Goal: Information Seeking & Learning: Find specific fact

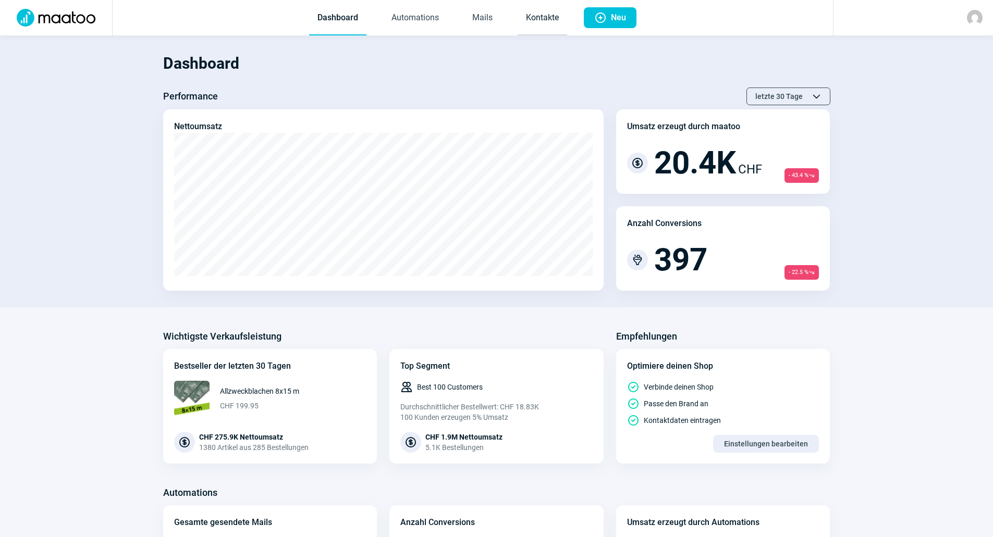
click at [557, 21] on link "Kontakte" at bounding box center [541, 18] width 49 height 34
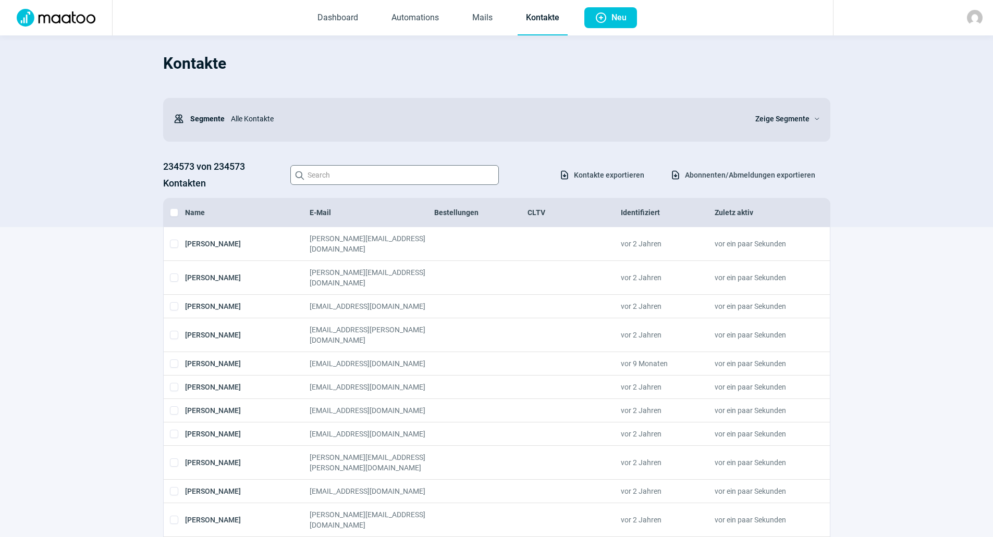
drag, startPoint x: 422, startPoint y: 162, endPoint x: 421, endPoint y: 176, distance: 14.1
click at [421, 176] on div "234573 von 234573 Kontakten Search icon Download icon Kontakte exportieren Down…" at bounding box center [496, 174] width 667 height 33
click at [421, 176] on input "Search icon" at bounding box center [394, 175] width 208 height 20
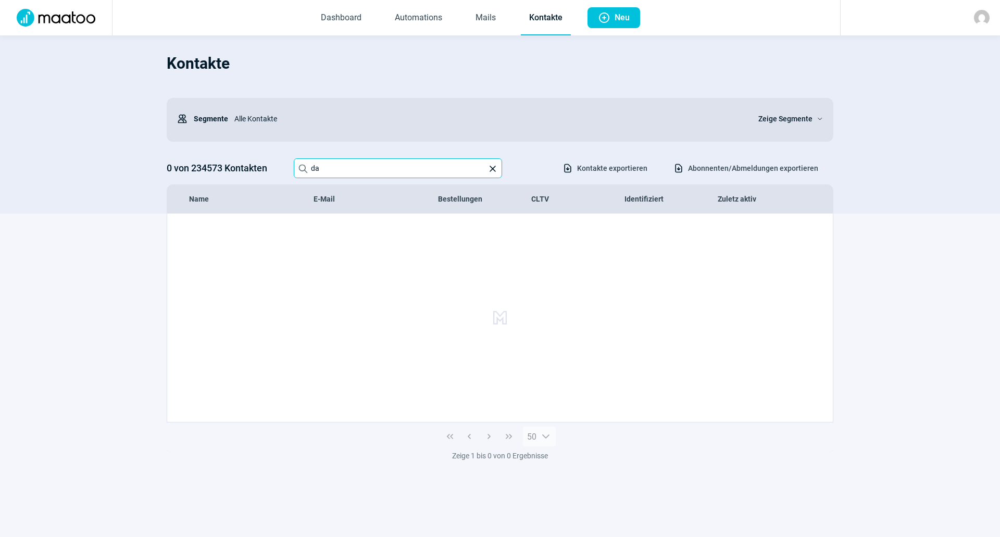
type input "d"
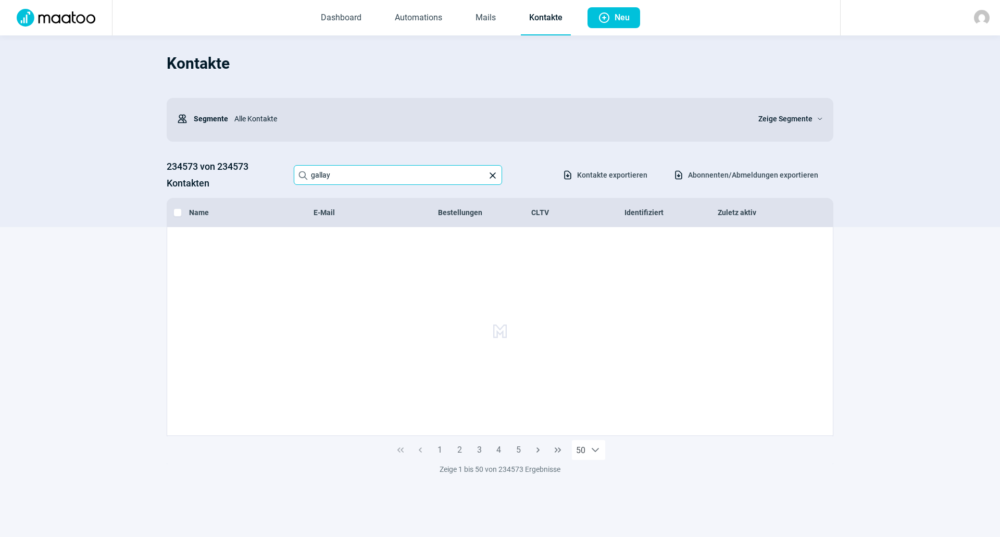
type input "gallay"
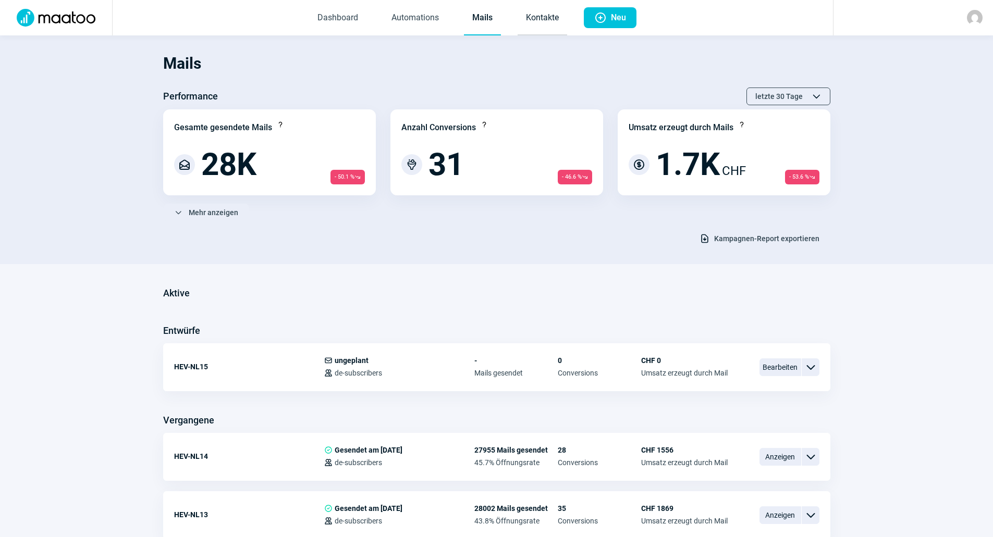
click at [535, 17] on link "Kontakte" at bounding box center [541, 18] width 49 height 34
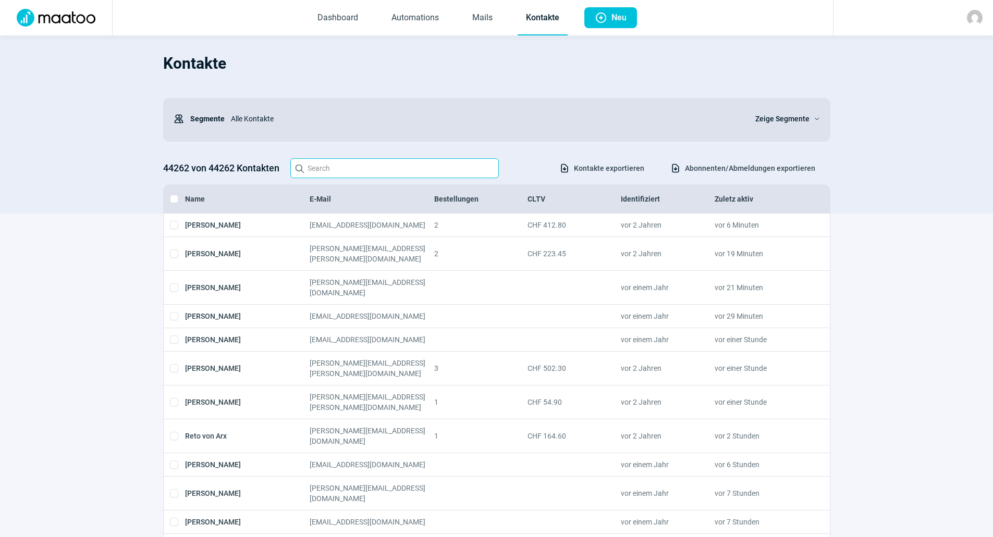
click at [410, 172] on input "Search icon" at bounding box center [394, 168] width 208 height 20
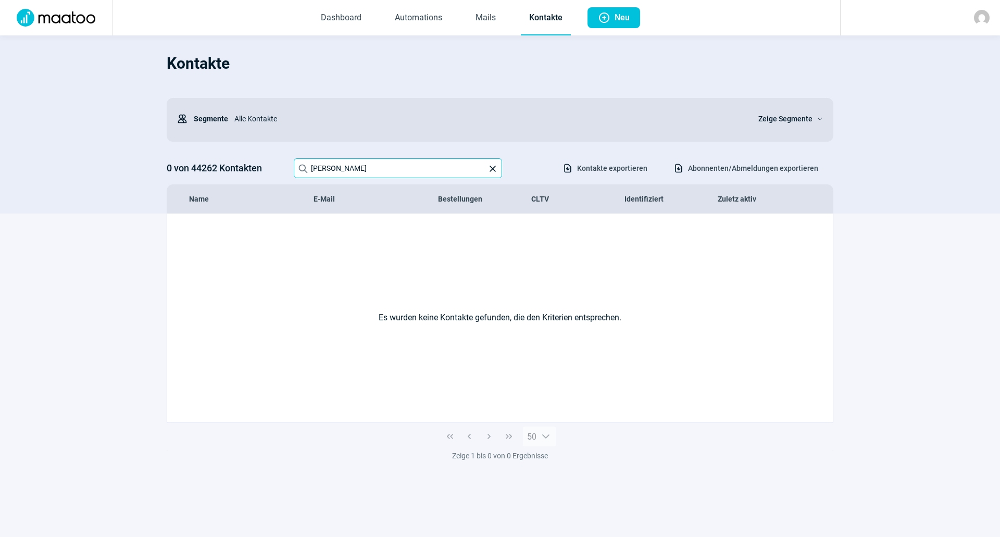
drag, startPoint x: 362, startPoint y: 168, endPoint x: 288, endPoint y: 146, distance: 76.8
click at [288, 146] on div "Kontakte Users icon Segmente Alle Kontakte Zeige Segmente ChevronDown icon 0 vo…" at bounding box center [500, 130] width 667 height 168
type input "D"
click at [442, 168] on input "daniellegallay@hotmail" at bounding box center [398, 168] width 208 height 20
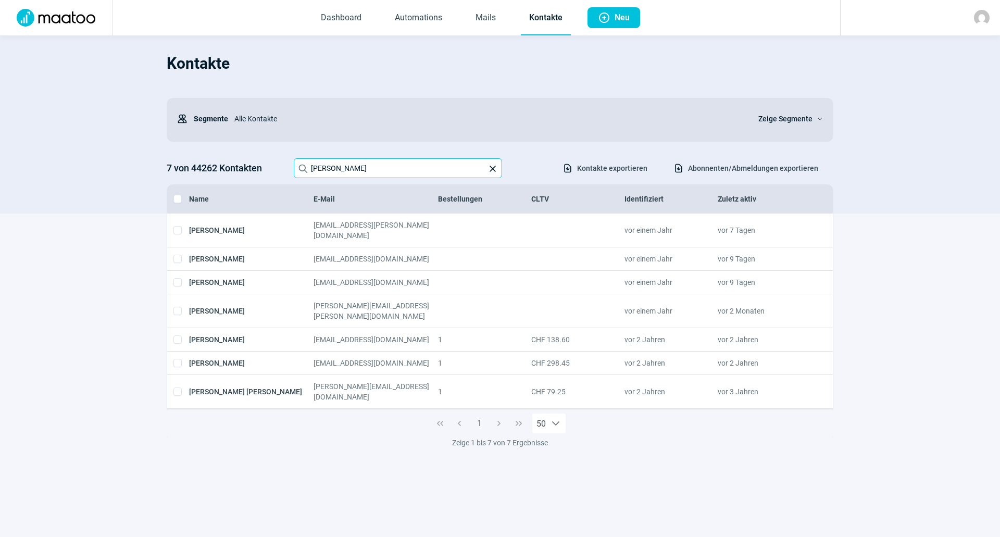
type input "danielle"
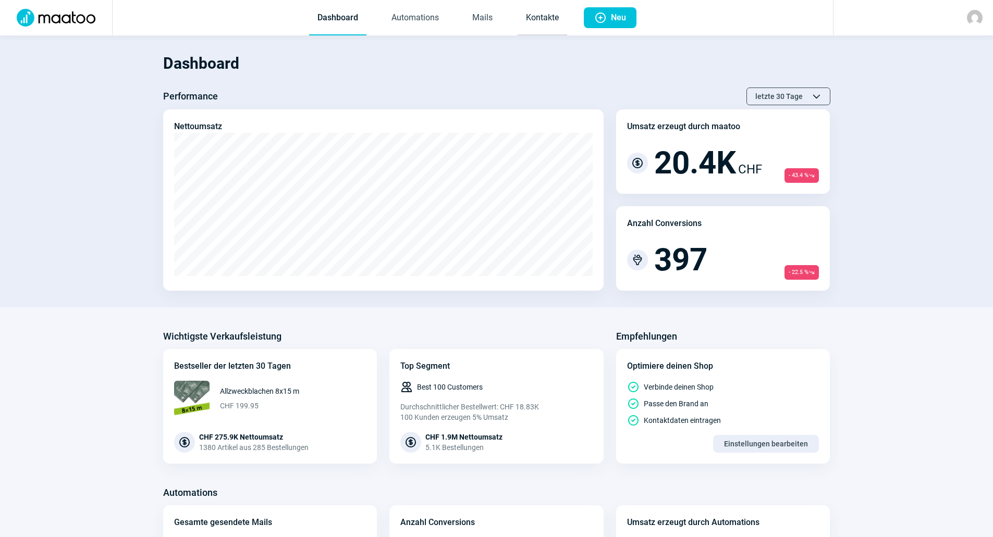
click at [556, 17] on link "Kontakte" at bounding box center [541, 18] width 49 height 34
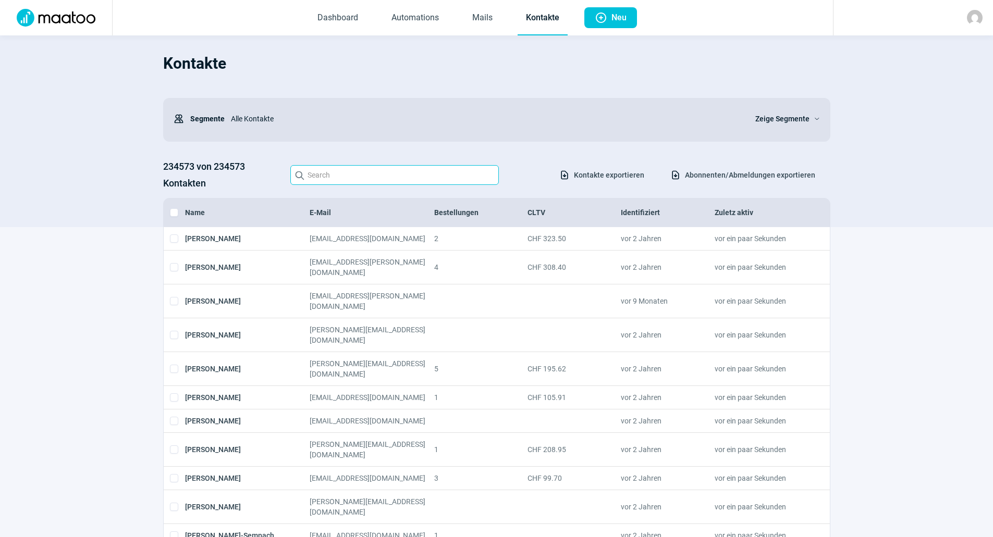
click at [369, 175] on input "Search icon" at bounding box center [394, 175] width 208 height 20
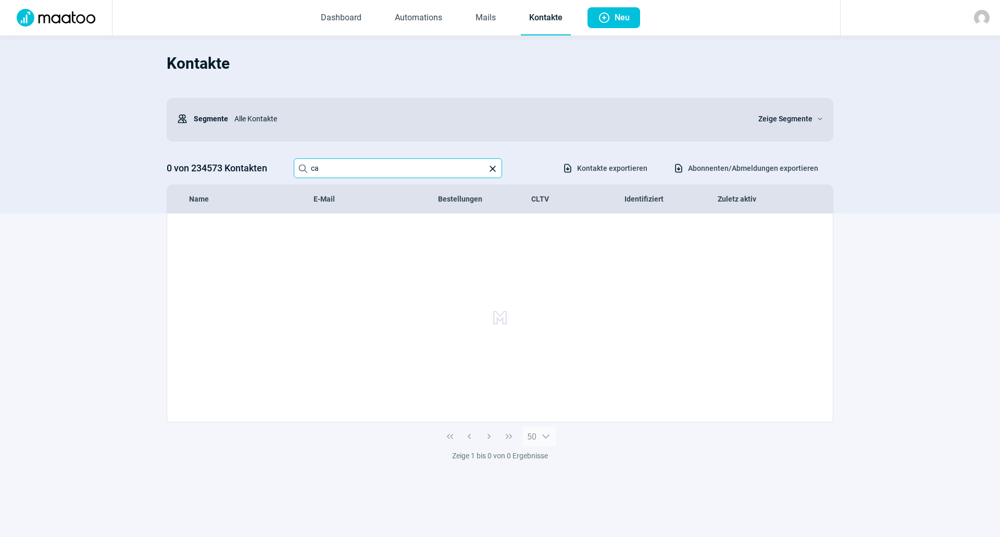
type input "c"
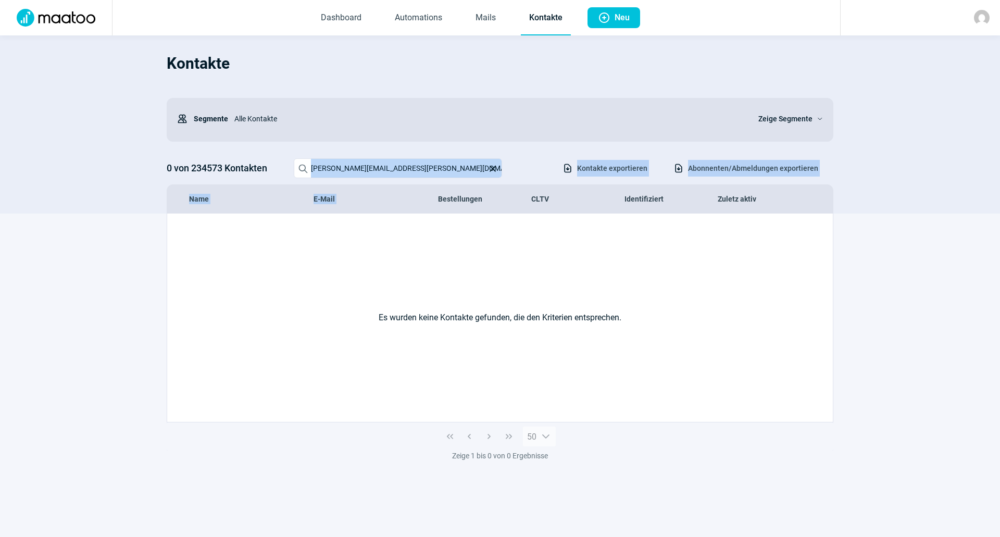
drag, startPoint x: 440, startPoint y: 192, endPoint x: 517, endPoint y: 170, distance: 80.2
click at [517, 170] on div "Kontakte Users icon Segmente Alle Kontakte Zeige Segmente ChevronDown icon 0 vo…" at bounding box center [500, 130] width 667 height 168
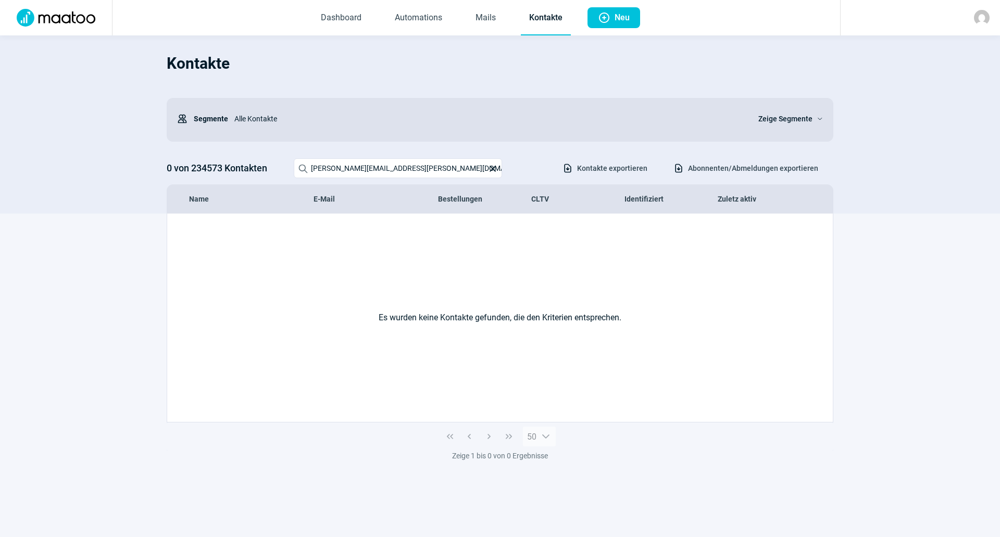
click at [468, 118] on div "Alle Kontakte" at bounding box center [487, 118] width 518 height 21
drag, startPoint x: 430, startPoint y: 166, endPoint x: 274, endPoint y: 165, distance: 155.8
click at [274, 165] on div "0 von 234573 Kontakten Search icon [PERSON_NAME][EMAIL_ADDRESS][PERSON_NAME][DO…" at bounding box center [500, 168] width 667 height 20
type input "j"
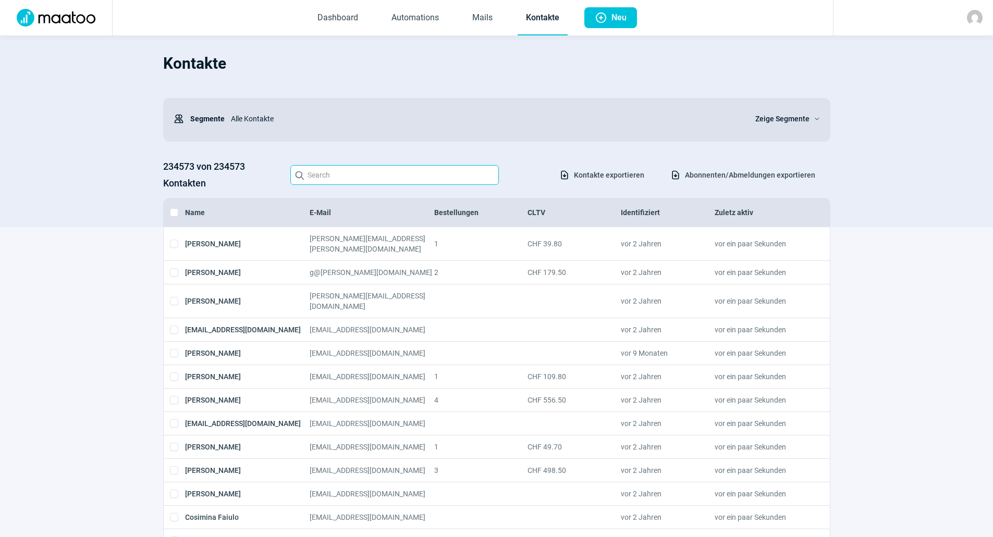
click at [352, 168] on input "Search icon" at bounding box center [394, 175] width 208 height 20
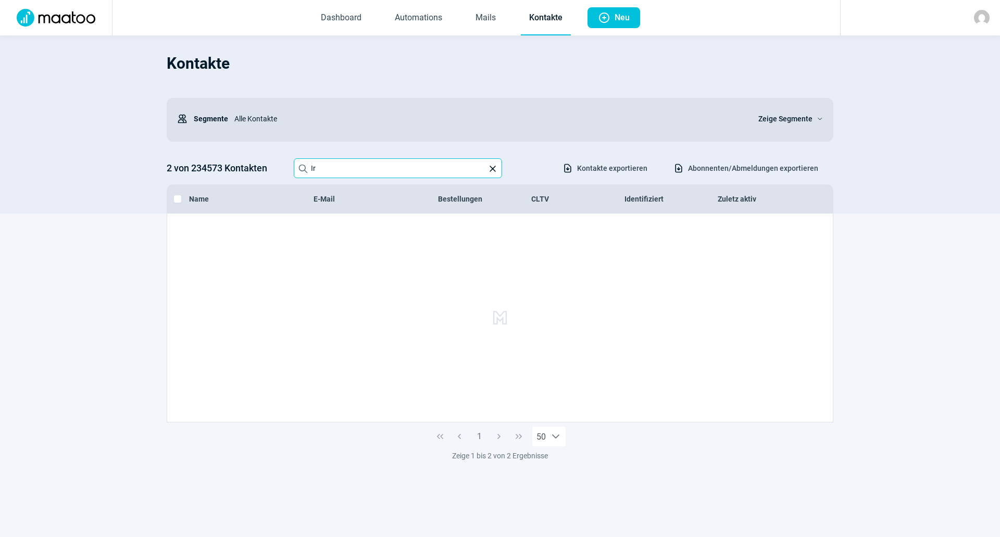
type input "I"
click at [429, 126] on div "Alle Kontakte" at bounding box center [487, 118] width 518 height 21
click at [413, 167] on input "[EMAIL_ADDRESS][DOMAIN_NAME]" at bounding box center [398, 168] width 208 height 20
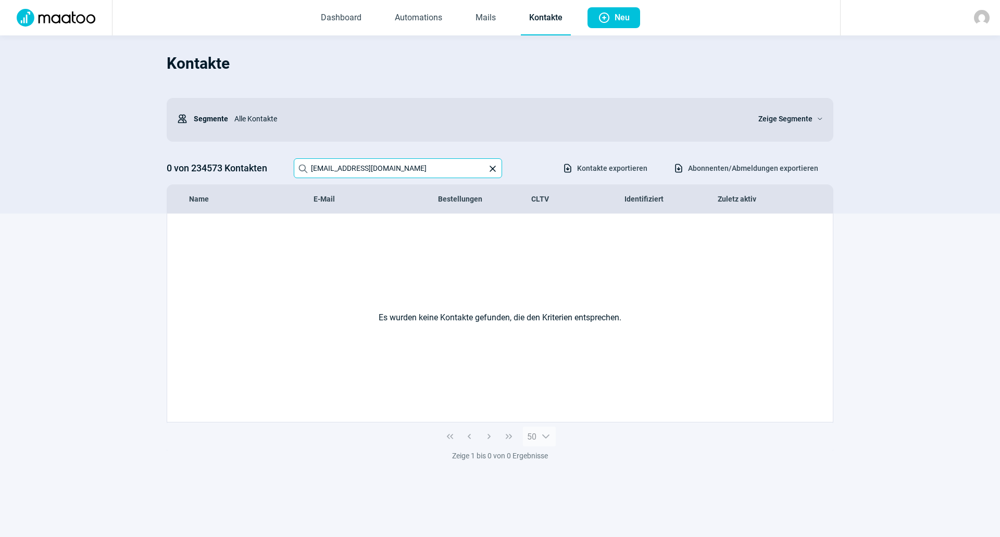
click at [413, 167] on input "[EMAIL_ADDRESS][DOMAIN_NAME]" at bounding box center [398, 168] width 208 height 20
type input "a"
type input "d"
type input "D"
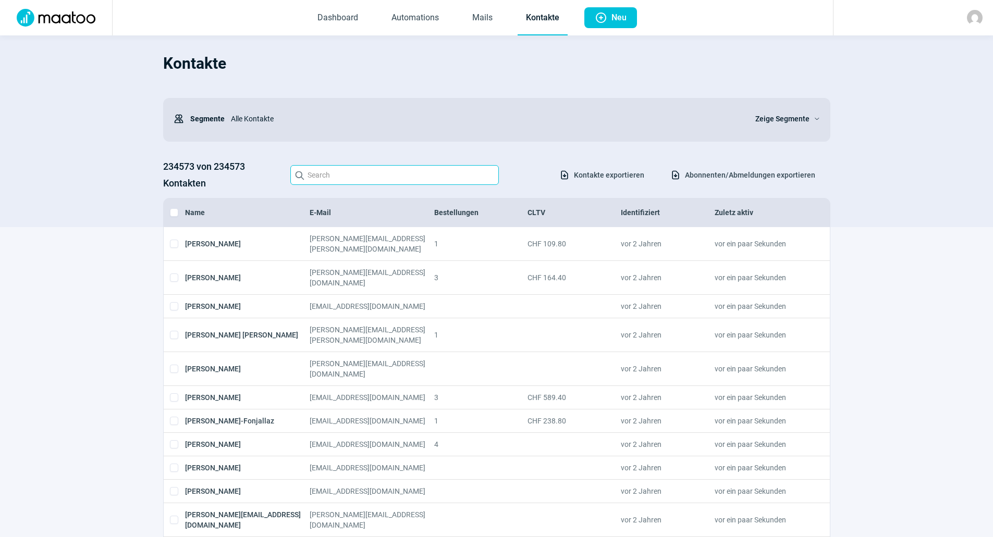
click at [386, 184] on input "Search icon" at bounding box center [394, 175] width 208 height 20
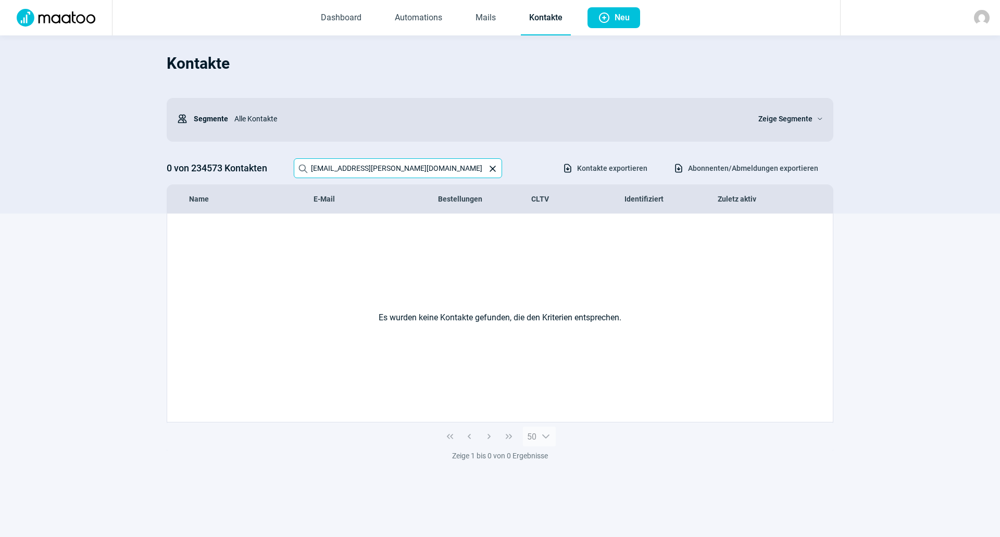
click at [378, 172] on input "[EMAIL_ADDRESS][PERSON_NAME][DOMAIN_NAME]" at bounding box center [398, 168] width 208 height 20
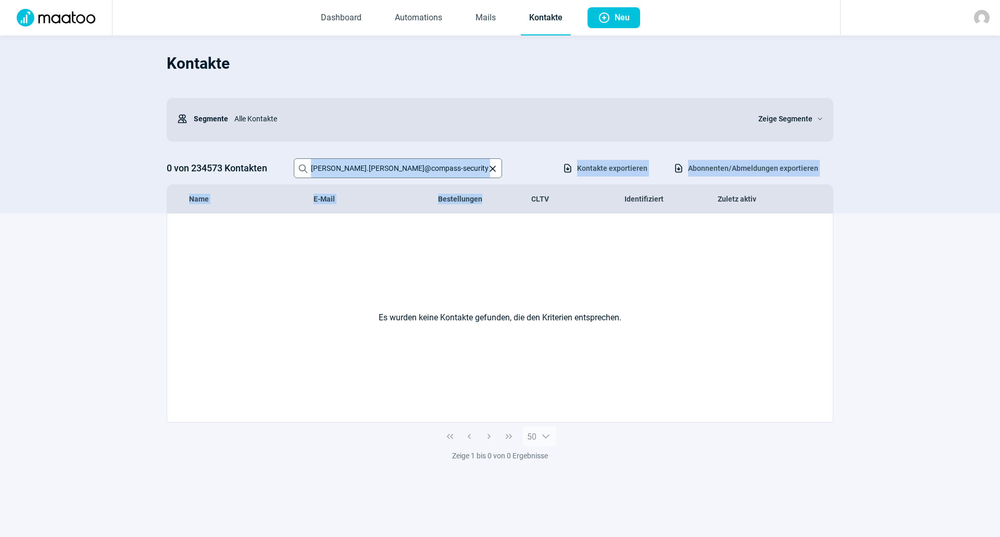
drag, startPoint x: 497, startPoint y: 183, endPoint x: 449, endPoint y: 165, distance: 51.3
click at [449, 165] on div "Kontakte Users icon Segmente Alle Kontakte Zeige Segmente ChevronDown icon 0 vo…" at bounding box center [500, 130] width 667 height 168
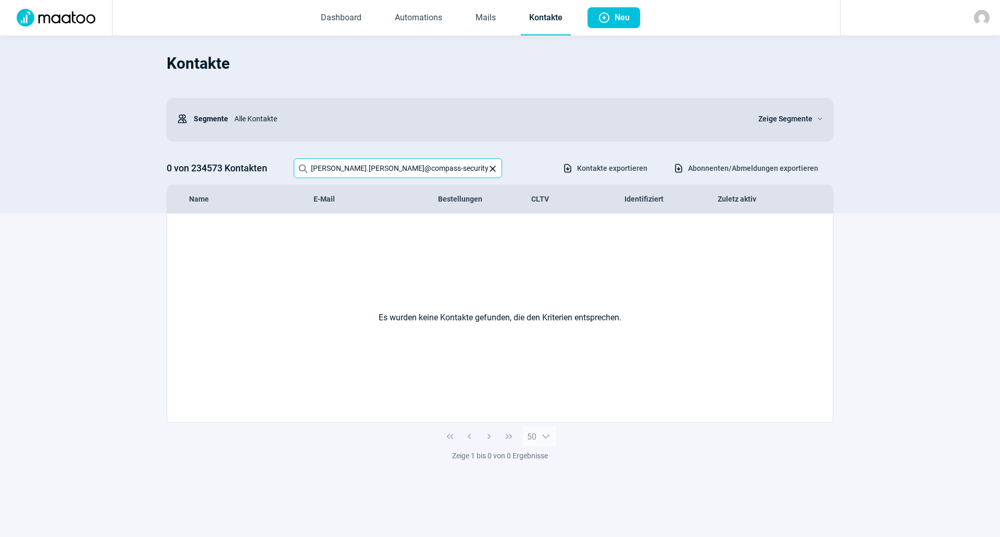
click at [449, 165] on input "[PERSON_NAME].[PERSON_NAME]@compass-security" at bounding box center [398, 168] width 208 height 20
type input "[PERSON_NAME][EMAIL_ADDRESS][PERSON_NAME][DOMAIN_NAME]"
click at [494, 166] on span "X icon" at bounding box center [493, 169] width 10 height 10
click at [494, 166] on input "[PERSON_NAME][EMAIL_ADDRESS][PERSON_NAME][DOMAIN_NAME]" at bounding box center [398, 168] width 208 height 20
click at [438, 170] on input "Search icon" at bounding box center [398, 168] width 208 height 20
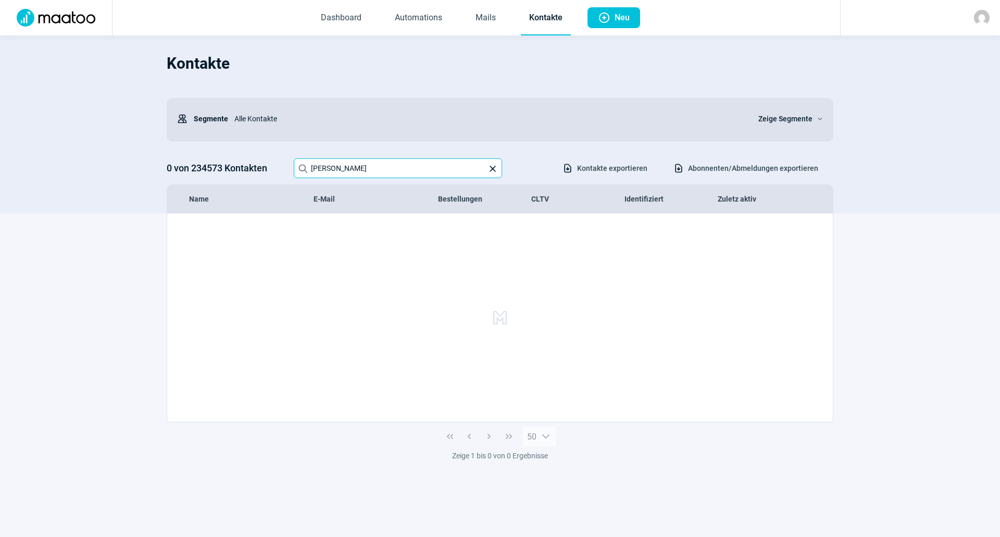
type input "J"
type input "[EMAIL_ADDRESS][DOMAIN_NAME]"
click at [369, 67] on h1 "Kontakte" at bounding box center [500, 63] width 667 height 35
